Goal: Check status: Check status

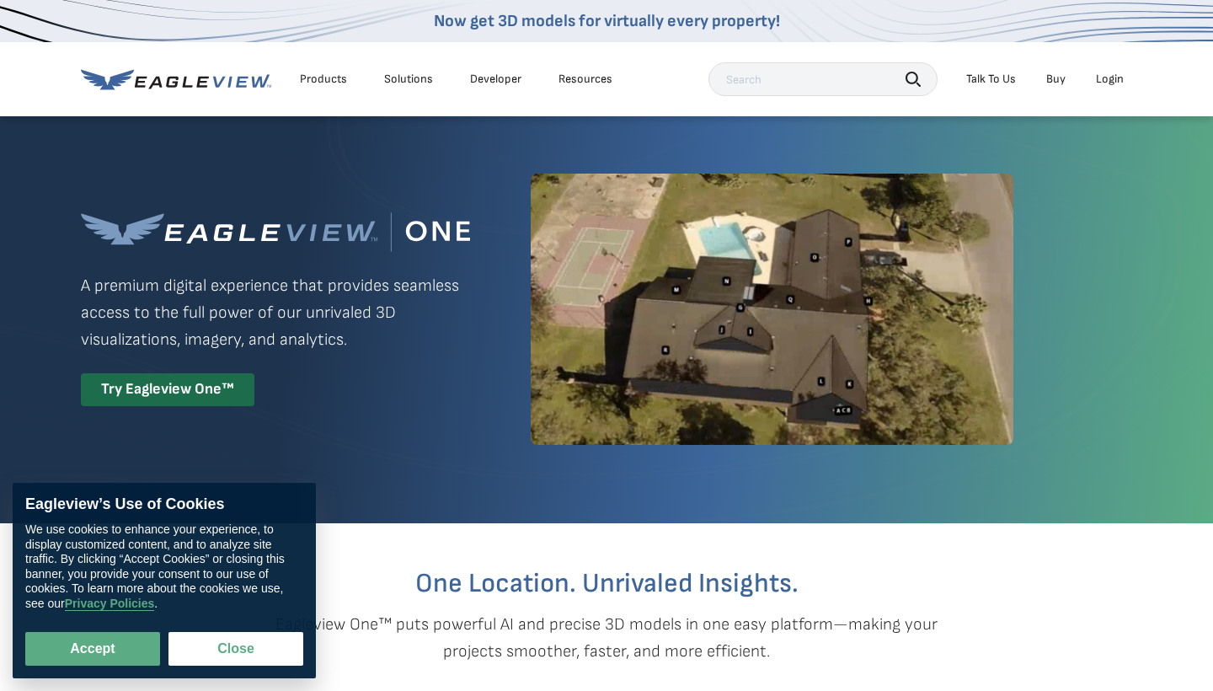
click at [1103, 83] on div "Login" at bounding box center [1110, 79] width 28 height 15
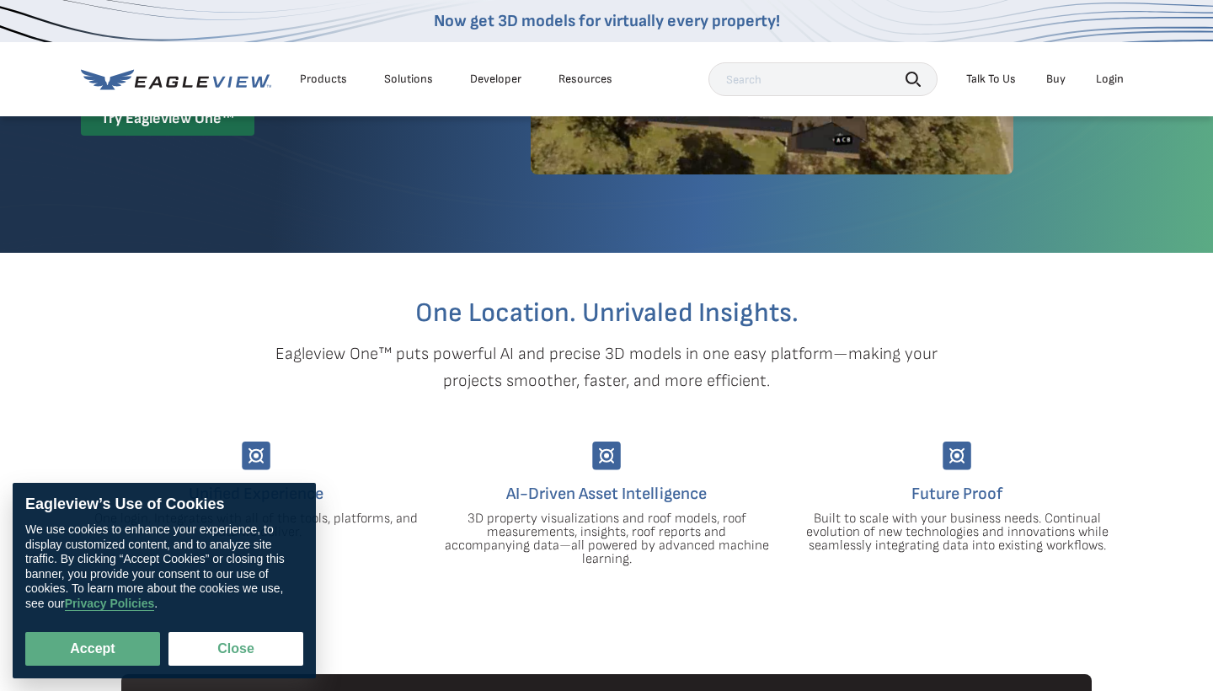
scroll to position [482, 0]
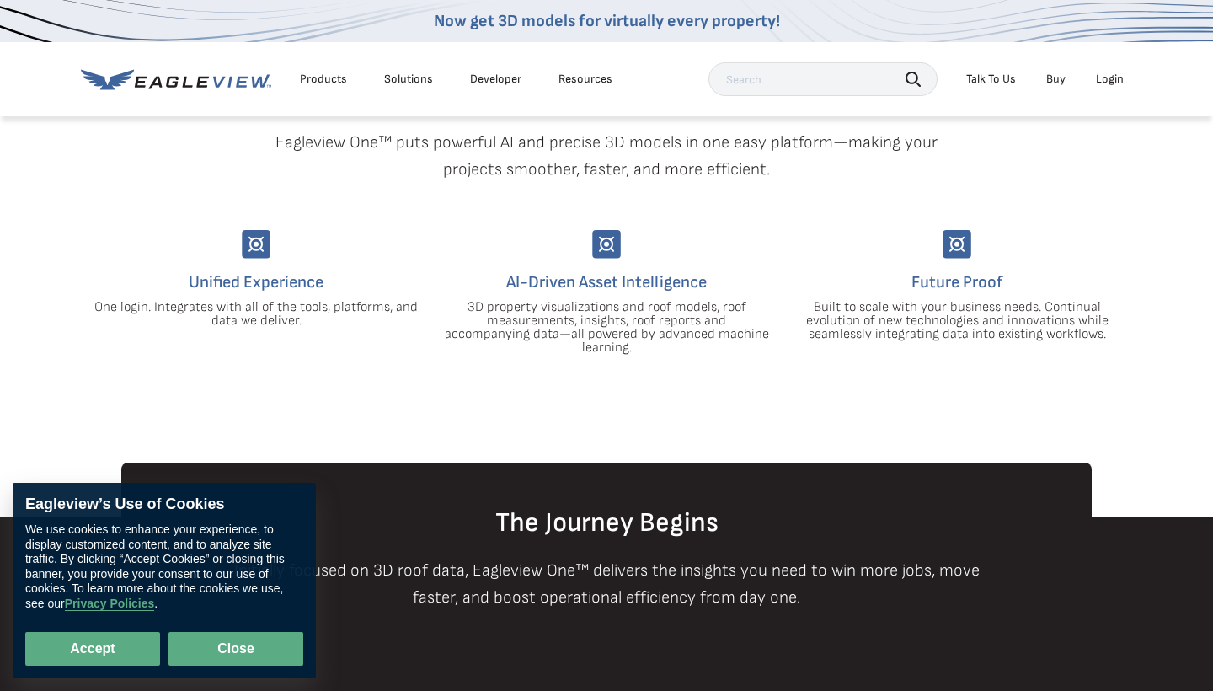
click at [232, 649] on button "Close" at bounding box center [235, 649] width 135 height 34
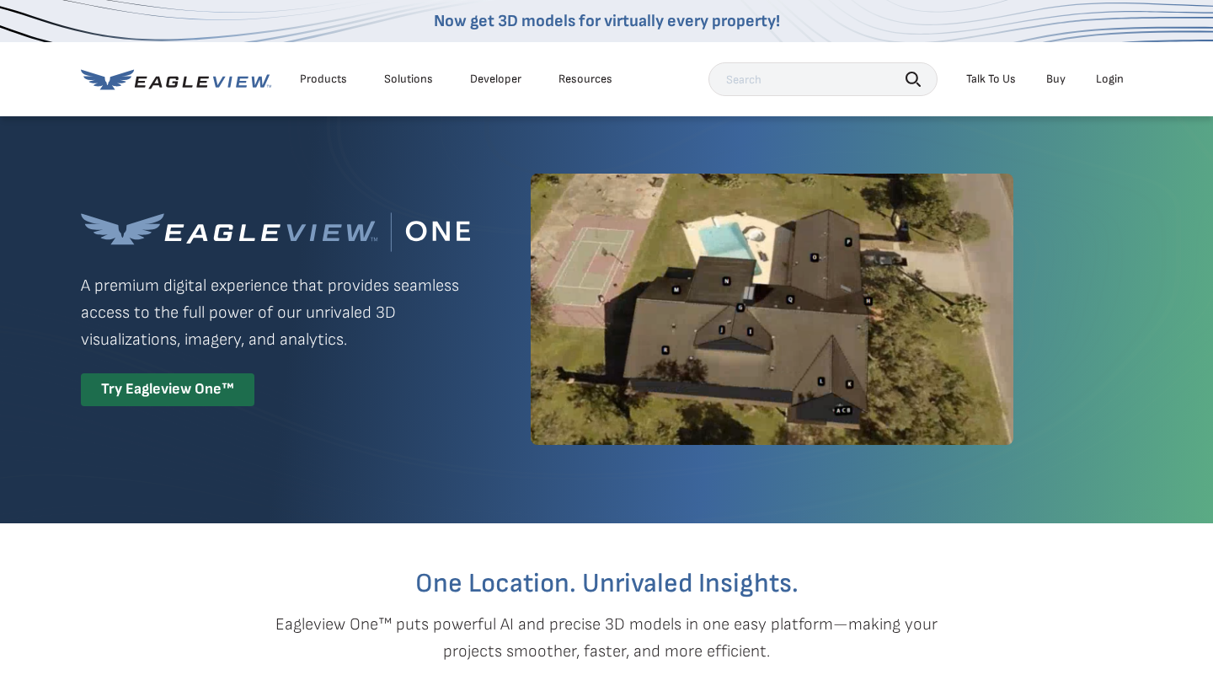
scroll to position [0, 0]
click at [1114, 75] on div "Login" at bounding box center [1110, 79] width 28 height 15
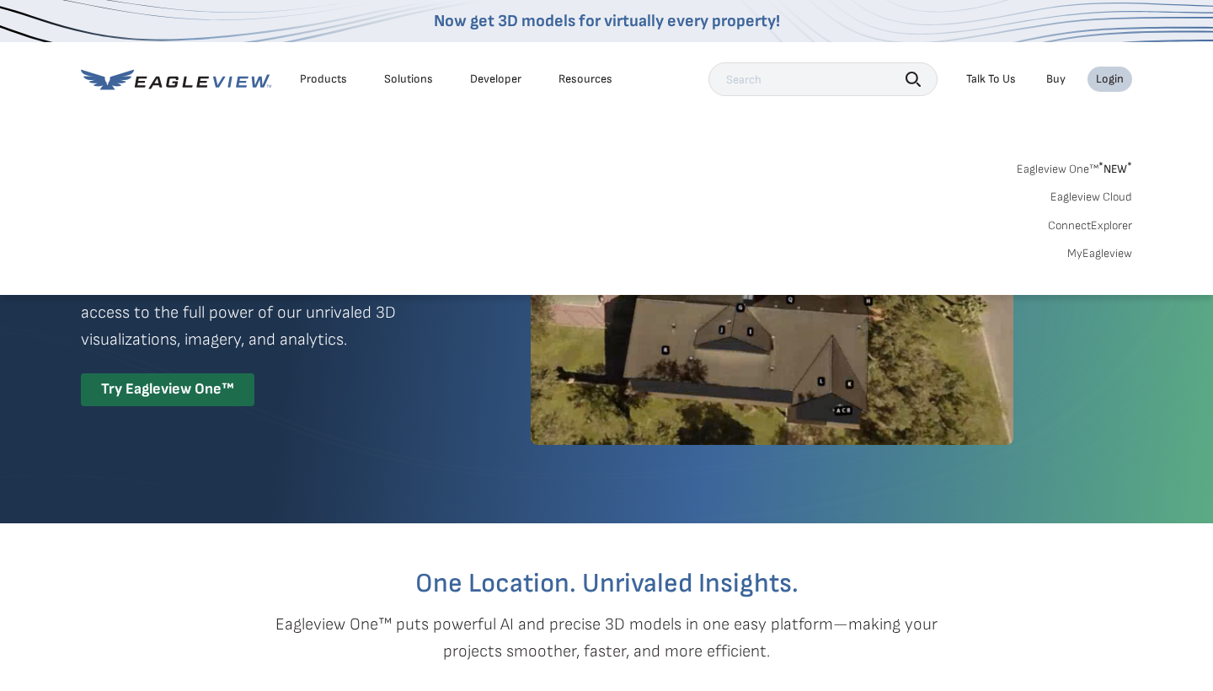
click at [1071, 251] on link "MyEagleview" at bounding box center [1099, 253] width 65 height 15
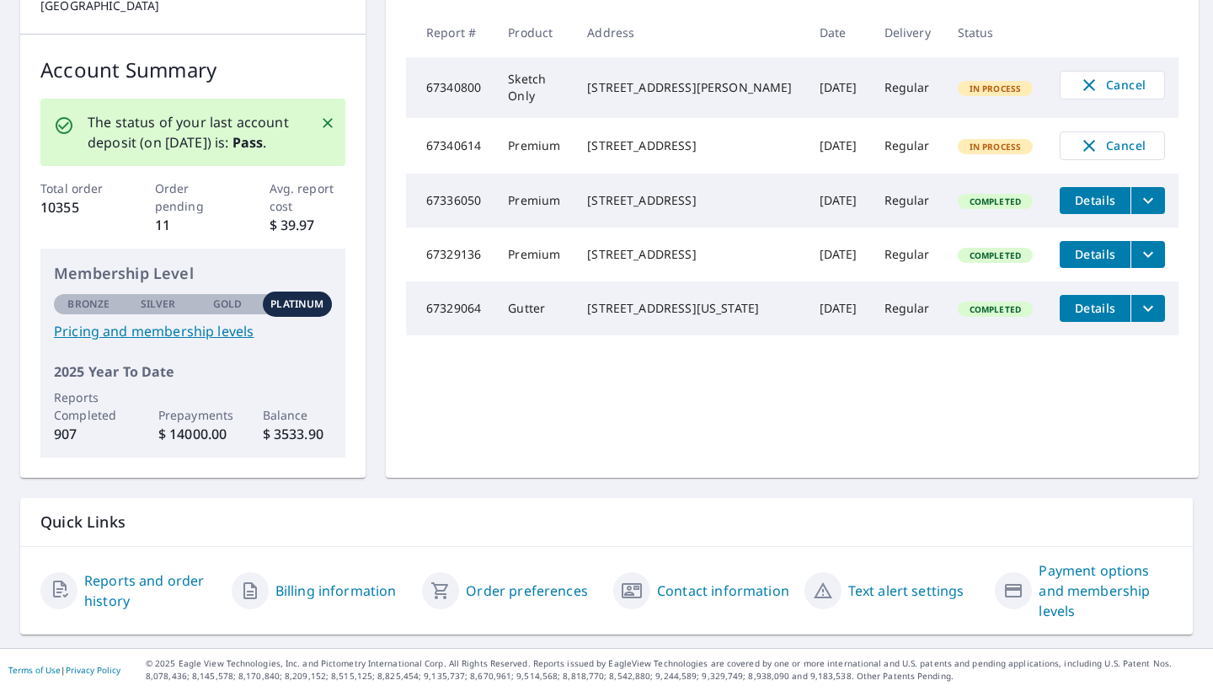
scroll to position [226, 0]
click at [99, 583] on link "Reports and order history" at bounding box center [151, 591] width 134 height 40
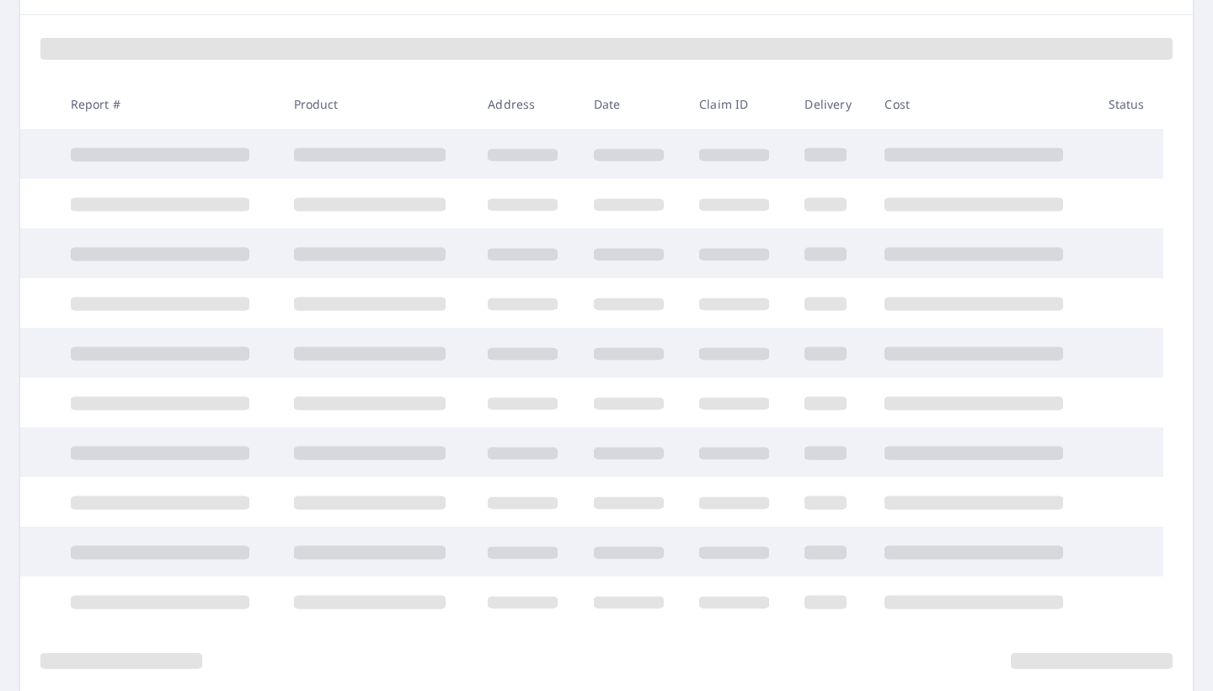
scroll to position [42, 0]
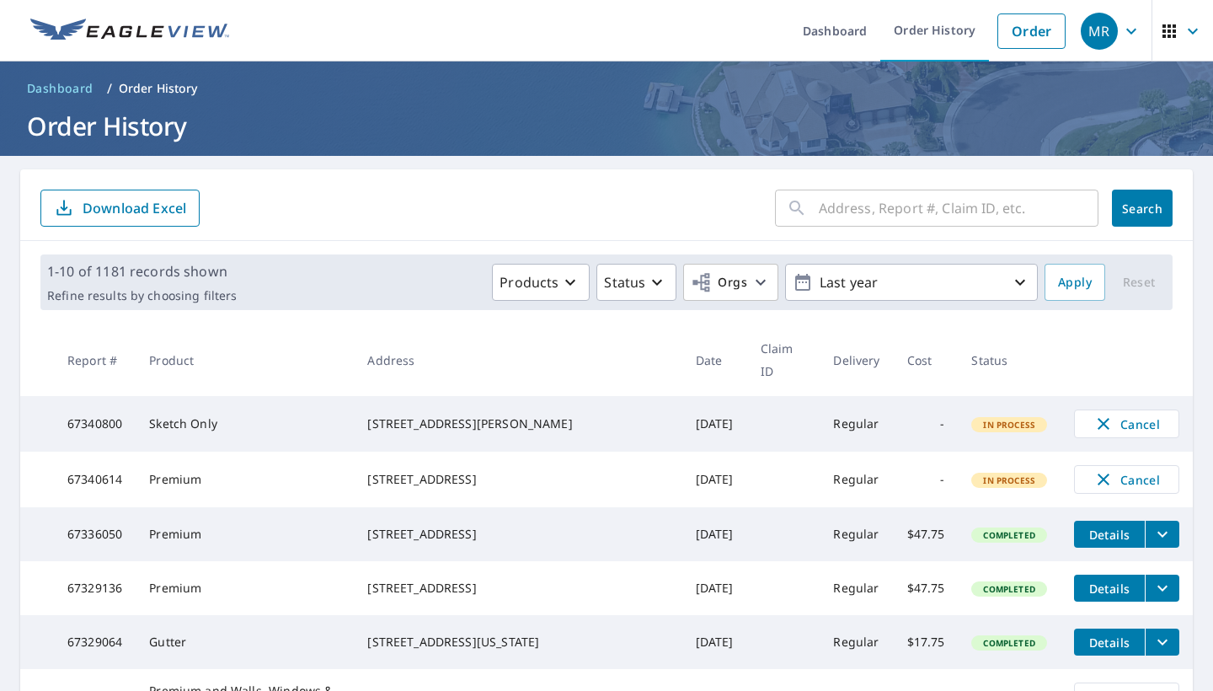
click at [810, 208] on div "​" at bounding box center [936, 208] width 323 height 37
click at [807, 204] on icon at bounding box center [797, 208] width 20 height 20
click at [808, 209] on div "​" at bounding box center [936, 208] width 323 height 37
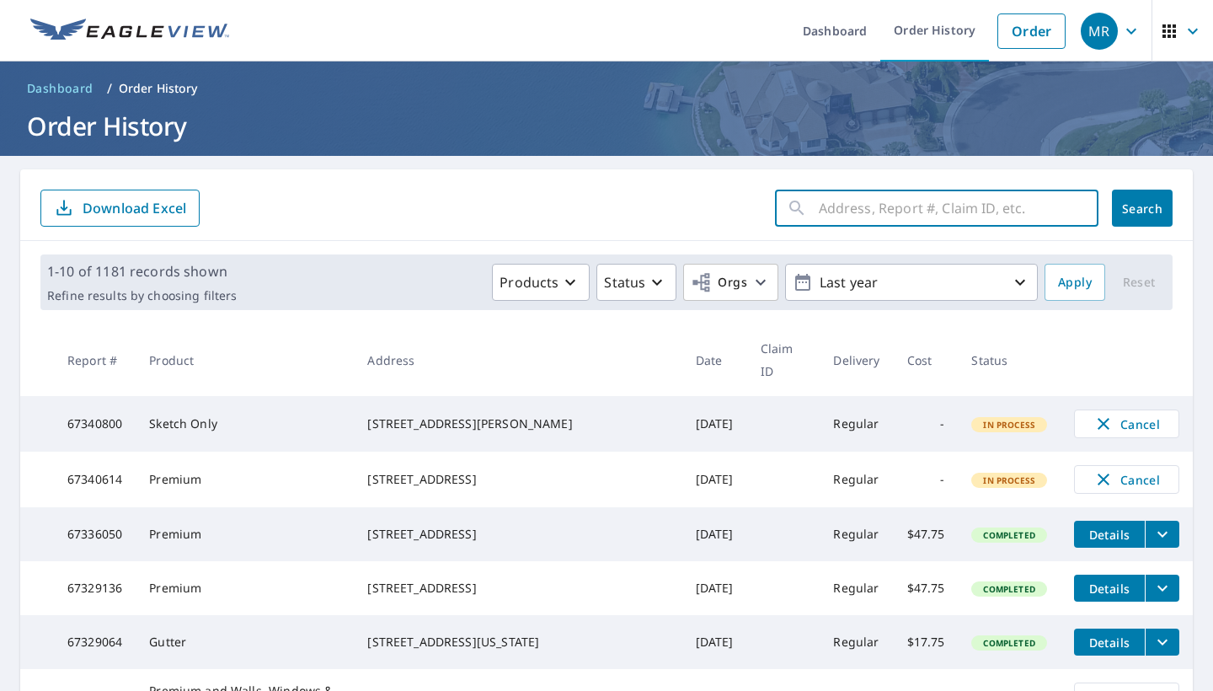
paste input "[STREET_ADDRESS][PERSON_NAME]"
type input "[STREET_ADDRESS][PERSON_NAME]"
click at [1133, 213] on span "Search" at bounding box center [1142, 208] width 34 height 16
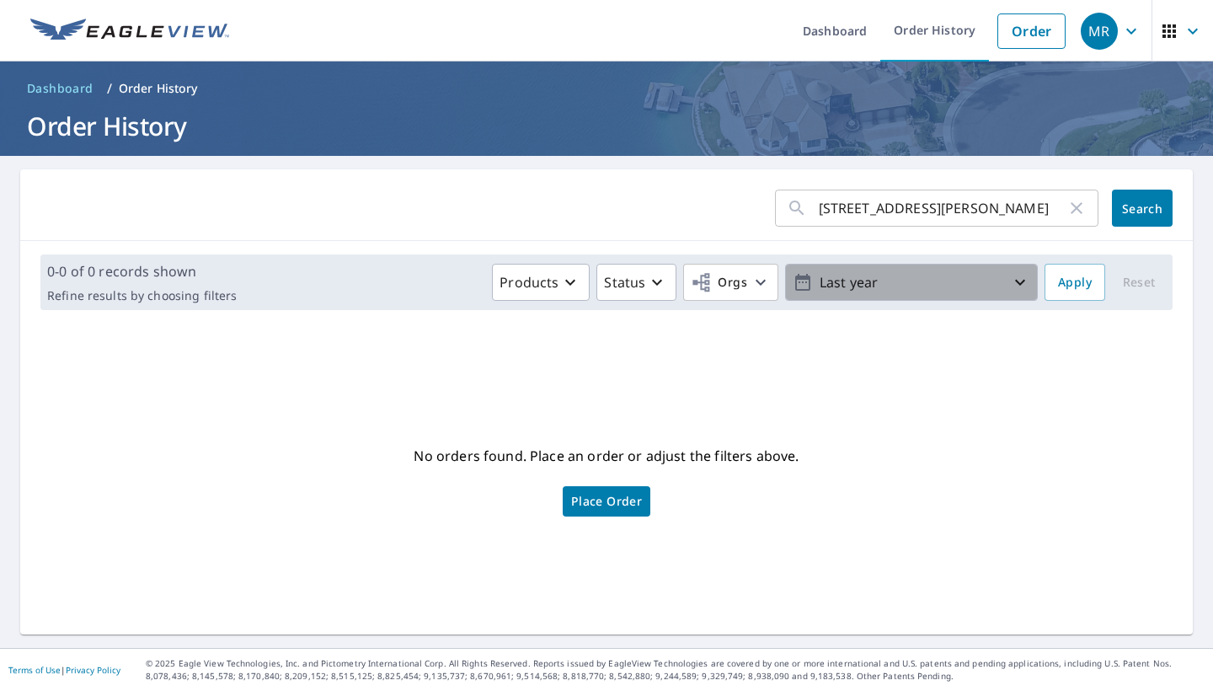
click at [1023, 283] on icon "button" at bounding box center [1020, 282] width 20 height 20
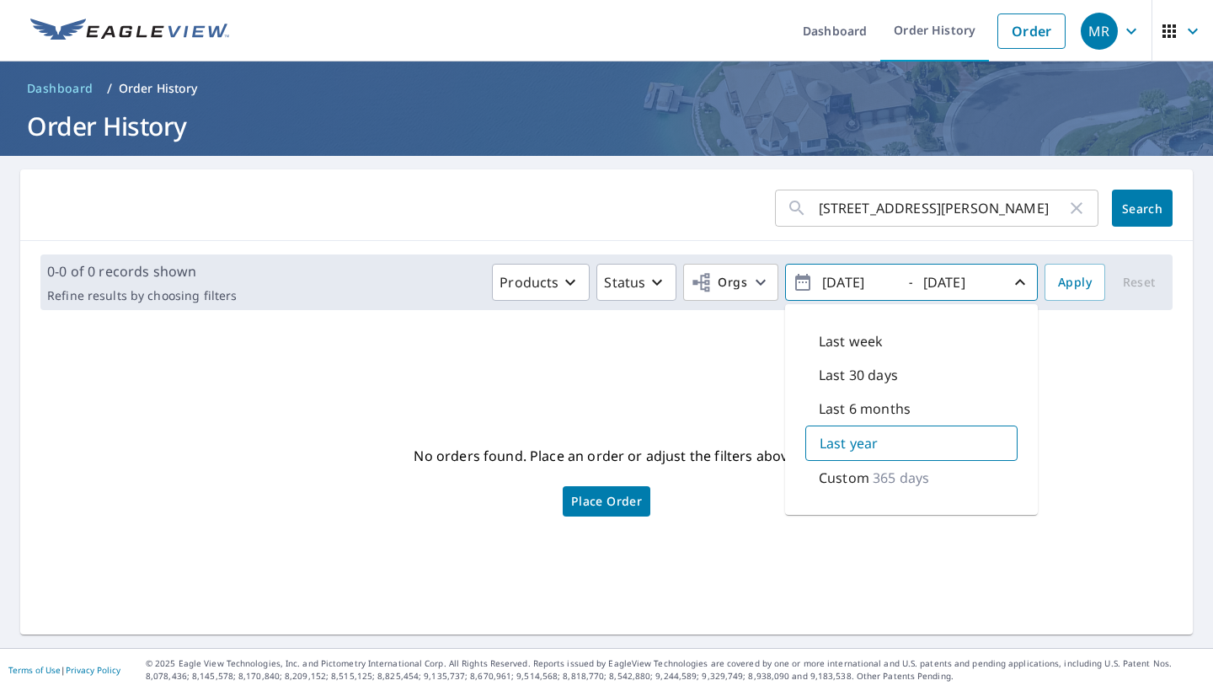
click at [847, 480] on p "Custom" at bounding box center [844, 477] width 51 height 20
click at [839, 282] on input "[DATE]" at bounding box center [858, 282] width 83 height 27
click at [852, 282] on input "[DATE]" at bounding box center [858, 282] width 83 height 27
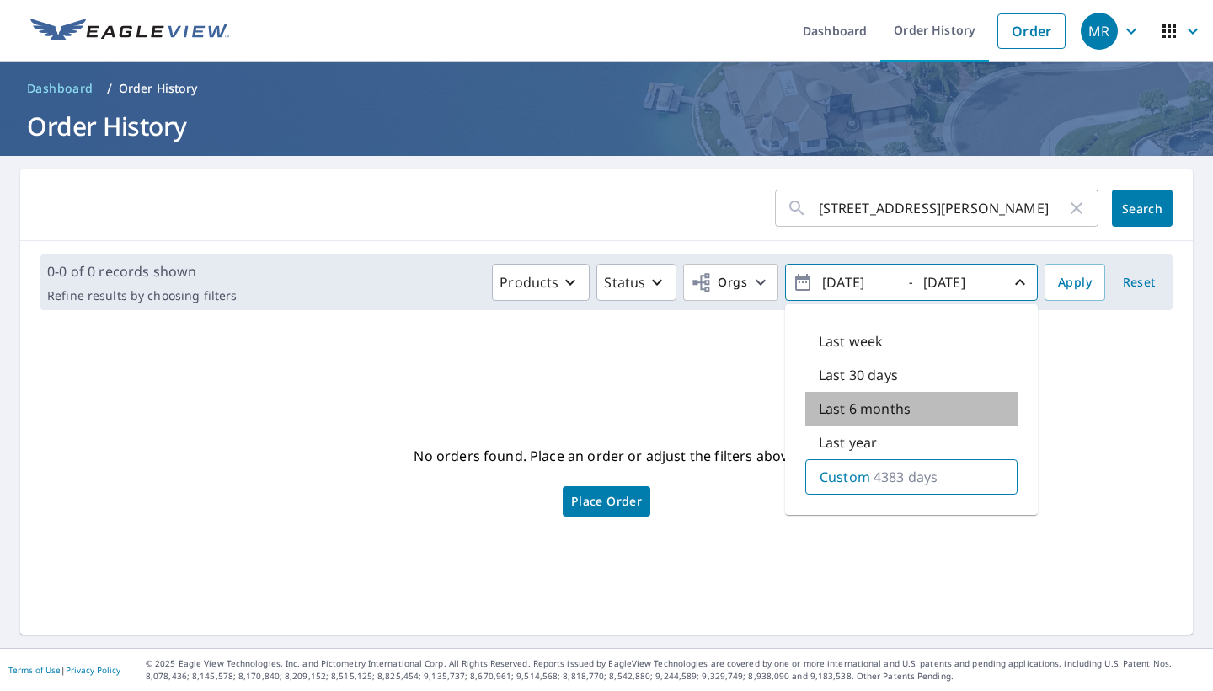
click at [974, 416] on div "Last 6 months" at bounding box center [911, 409] width 212 height 34
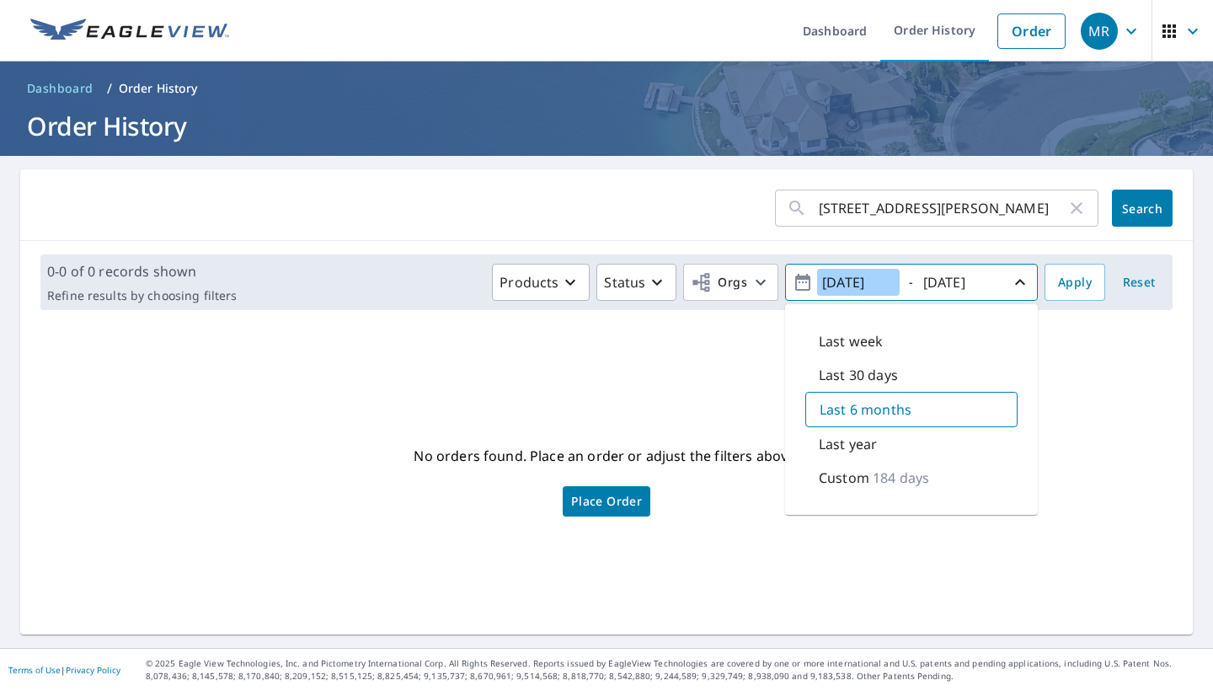
click at [851, 285] on input "[DATE]" at bounding box center [858, 282] width 83 height 27
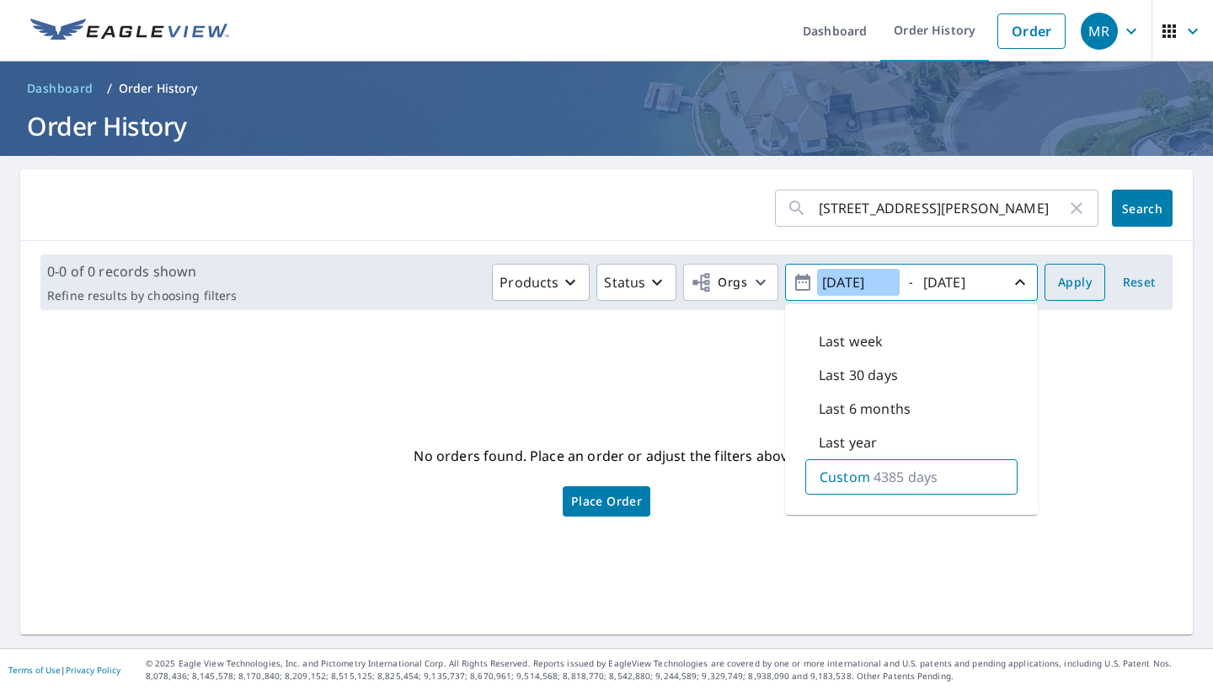
type input "[DATE]"
click at [1070, 278] on span "Apply" at bounding box center [1075, 282] width 34 height 21
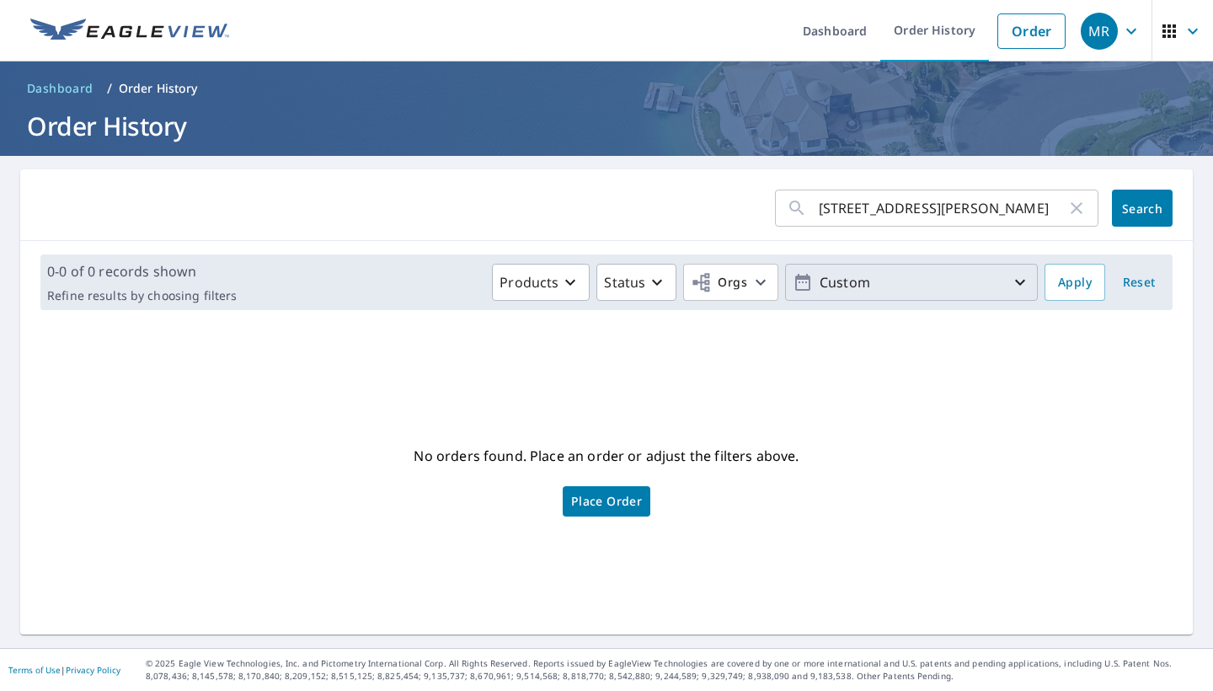
click at [922, 280] on p "Custom" at bounding box center [911, 282] width 197 height 29
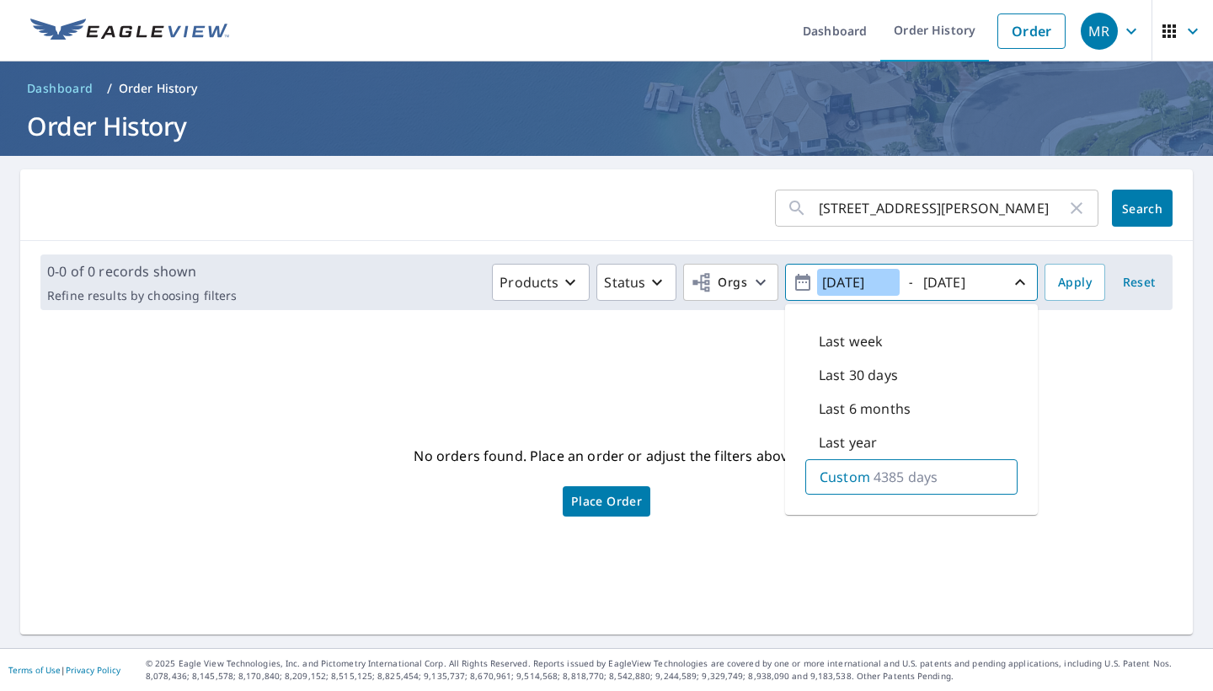
click at [853, 283] on input "[DATE]" at bounding box center [858, 282] width 83 height 27
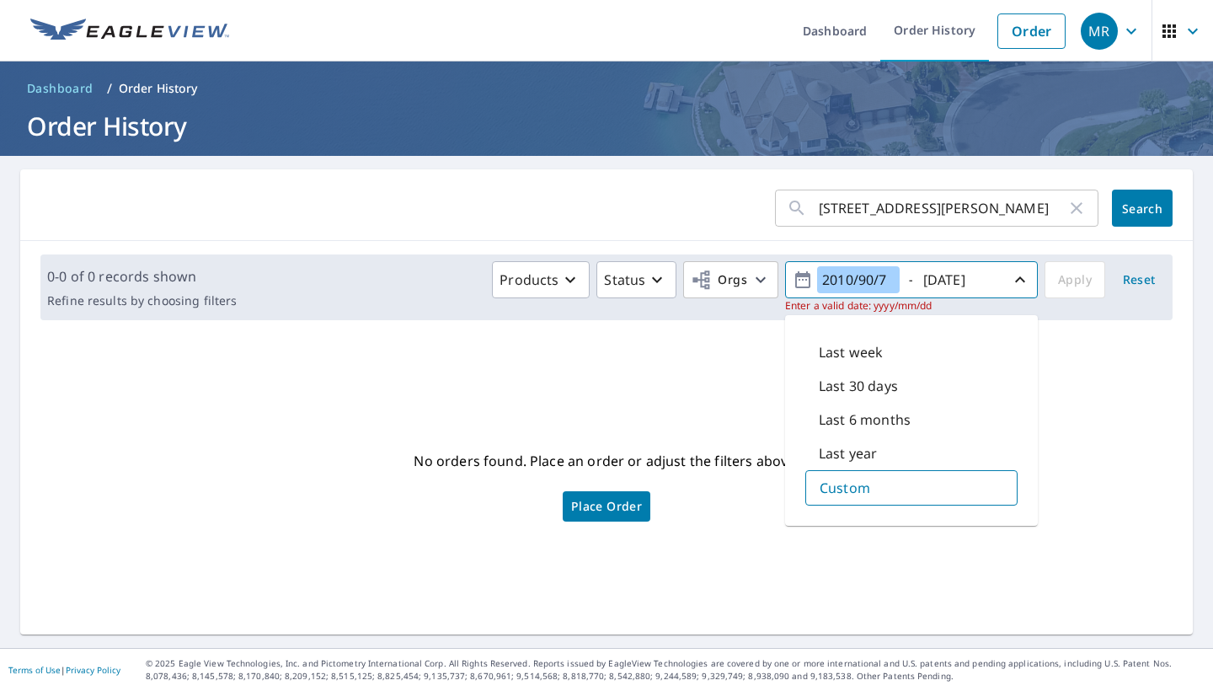
type input "[DATE]"
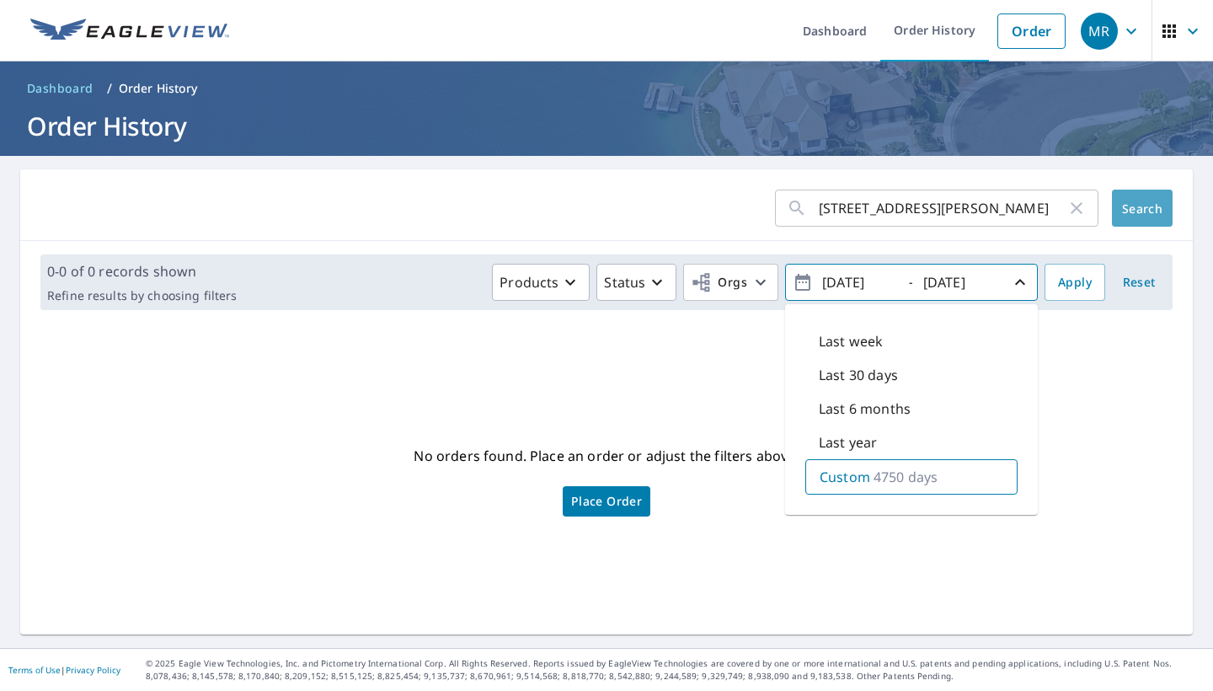
click at [1146, 216] on span "Search" at bounding box center [1142, 208] width 34 height 16
